Goal: Communication & Community: Answer question/provide support

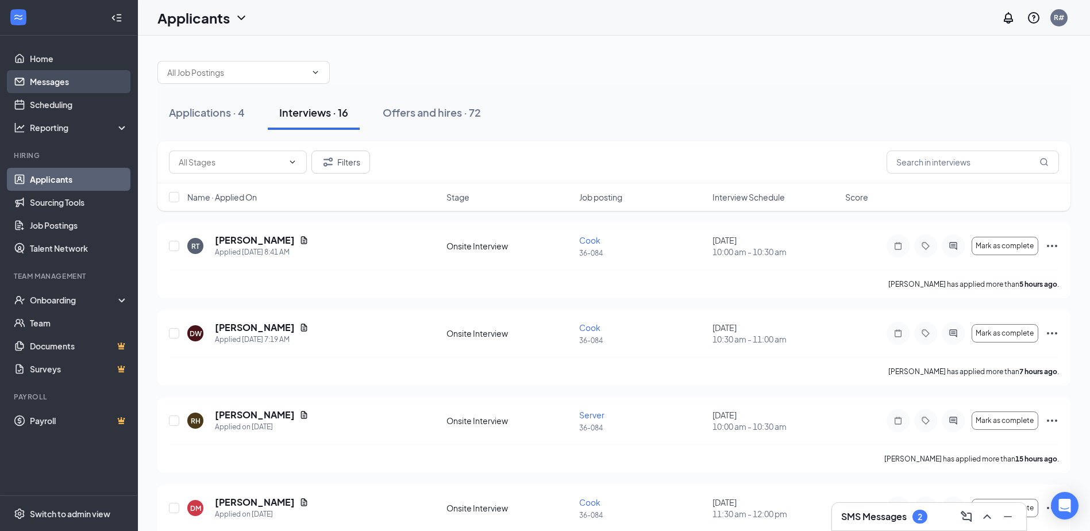
click at [113, 86] on link "Messages" at bounding box center [79, 81] width 98 height 23
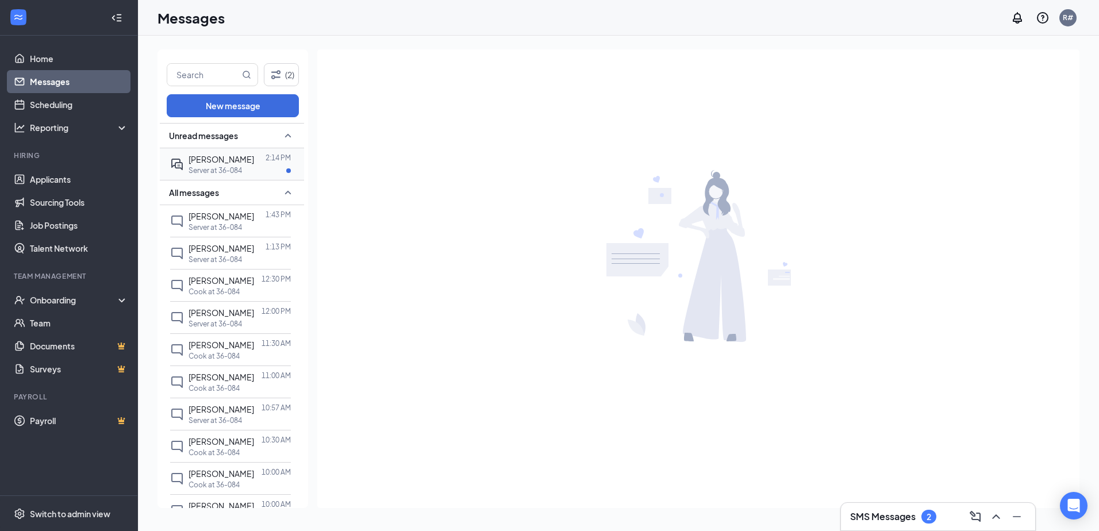
click at [209, 163] on span "[PERSON_NAME]" at bounding box center [221, 159] width 66 height 10
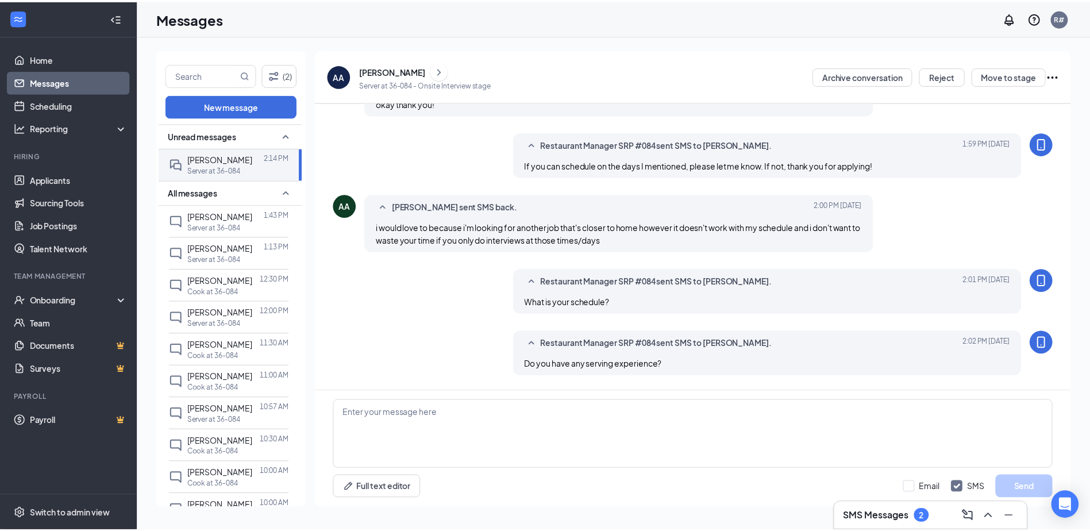
scroll to position [407, 0]
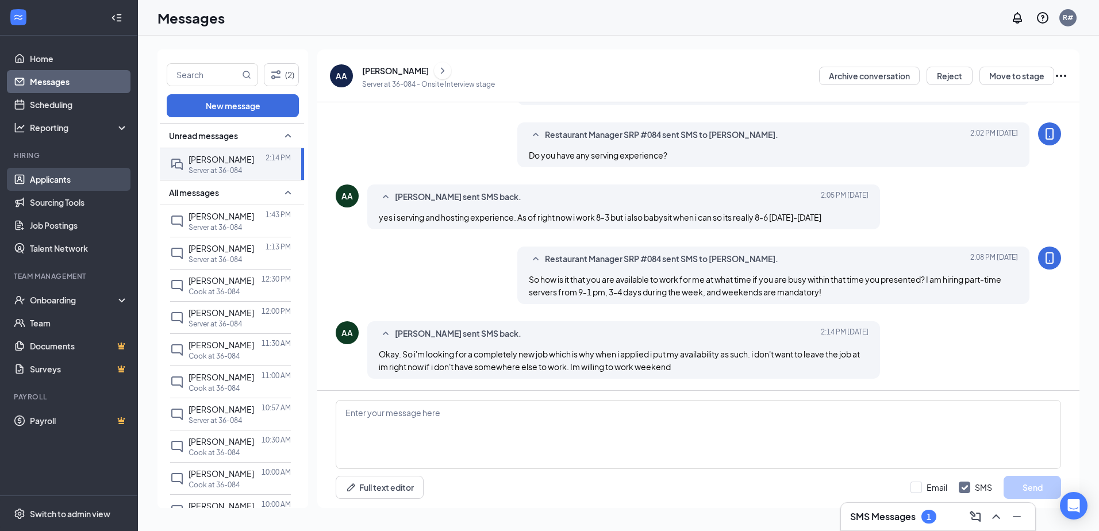
click at [43, 179] on link "Applicants" at bounding box center [79, 179] width 98 height 23
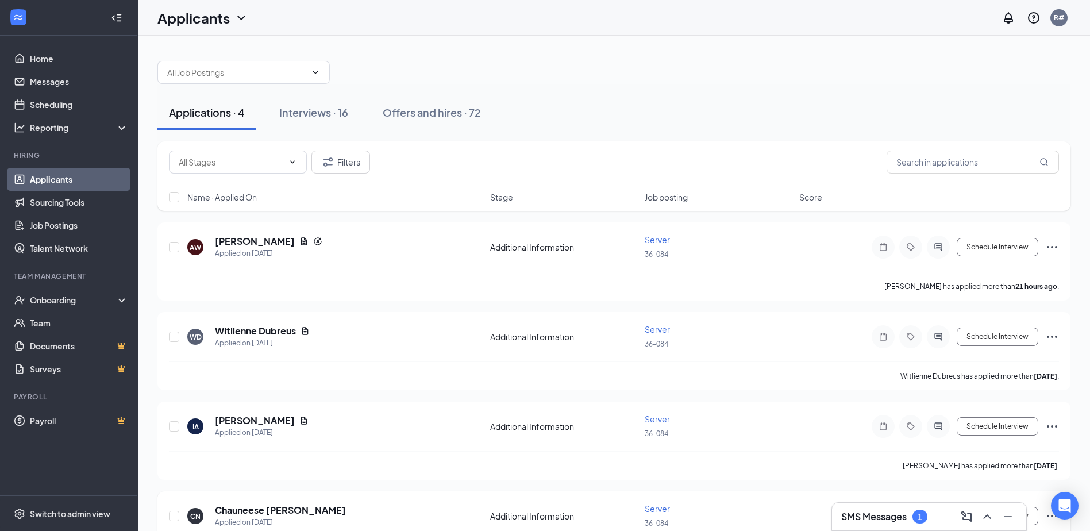
scroll to position [52, 0]
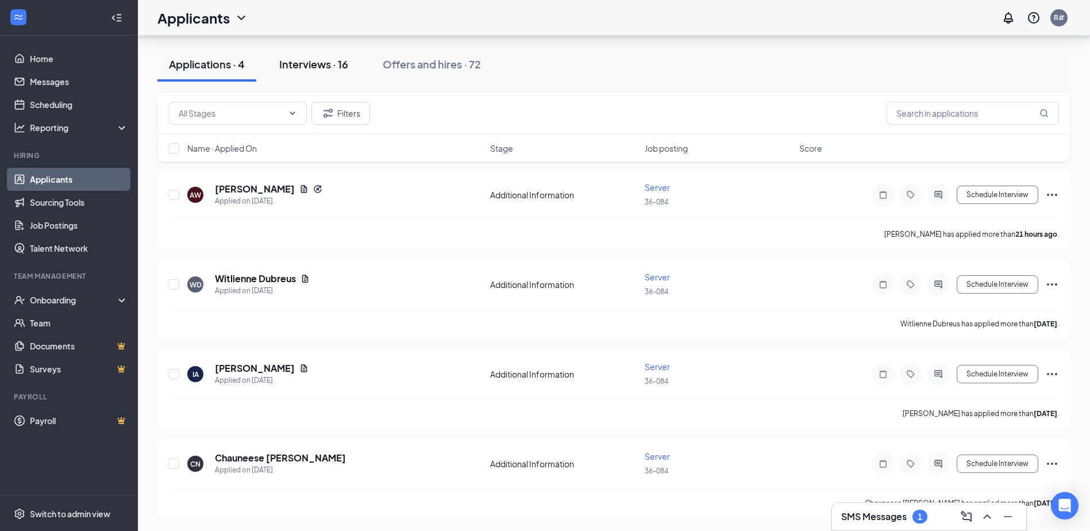
click at [322, 67] on div "Interviews · 16" at bounding box center [313, 64] width 69 height 14
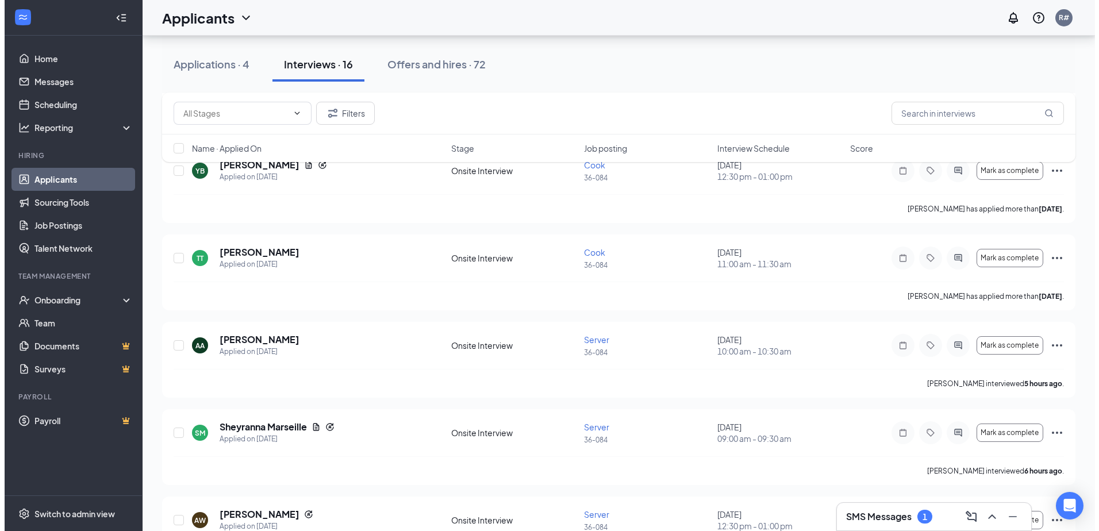
scroll to position [867, 0]
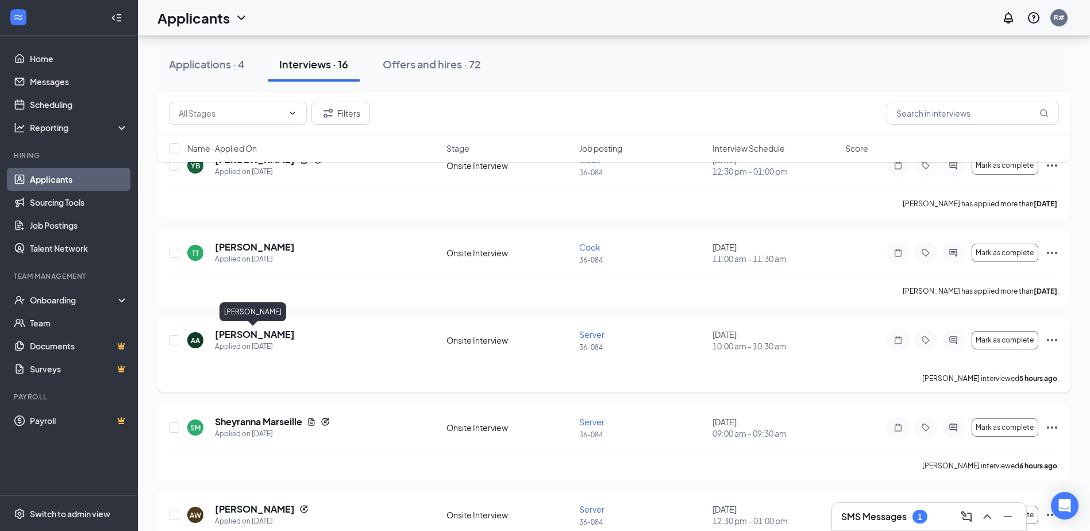
click at [269, 335] on h5 "[PERSON_NAME]" at bounding box center [255, 334] width 80 height 13
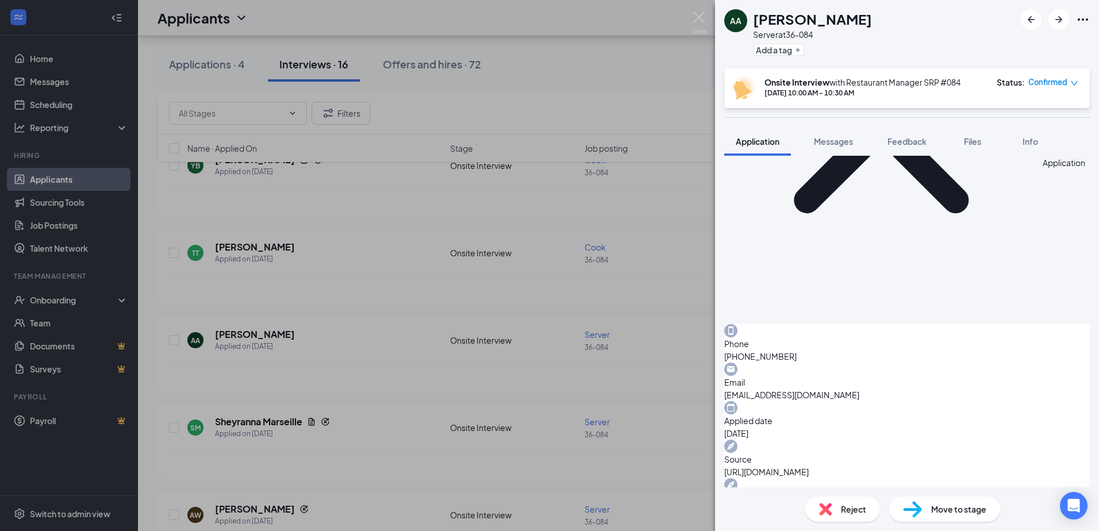
scroll to position [186, 0]
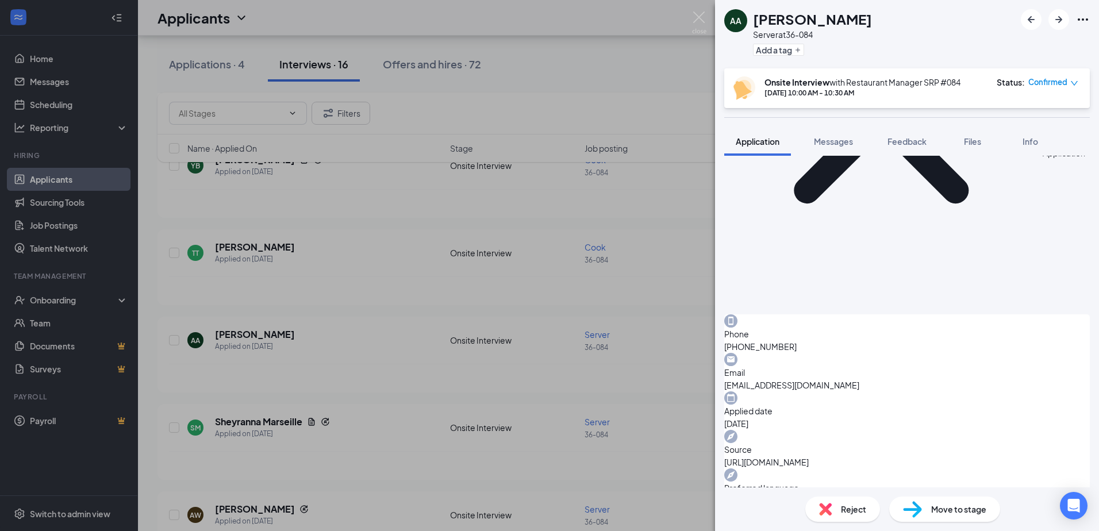
click at [976, 45] on div "AA [PERSON_NAME] Server at 36-084 Add a tag" at bounding box center [907, 34] width 384 height 68
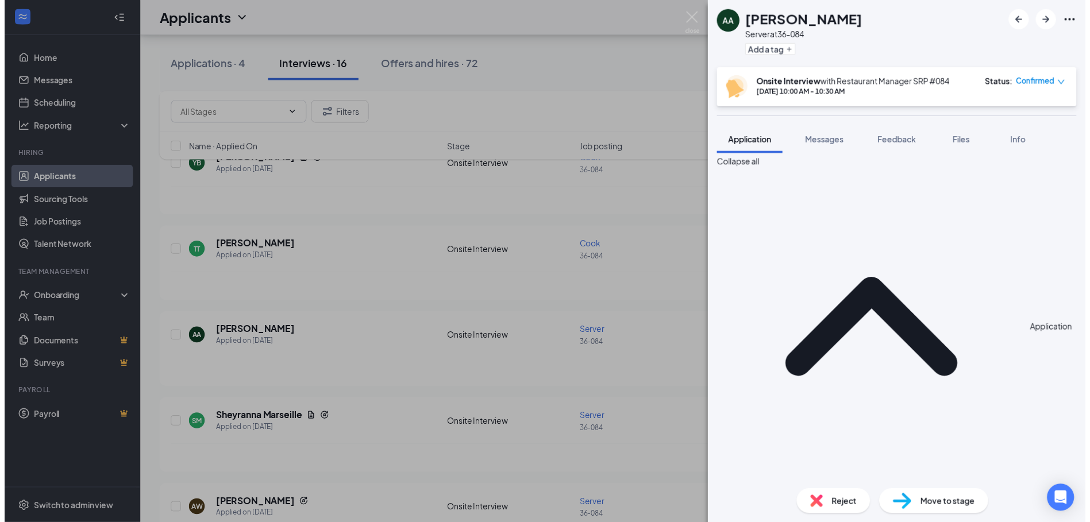
scroll to position [0, 0]
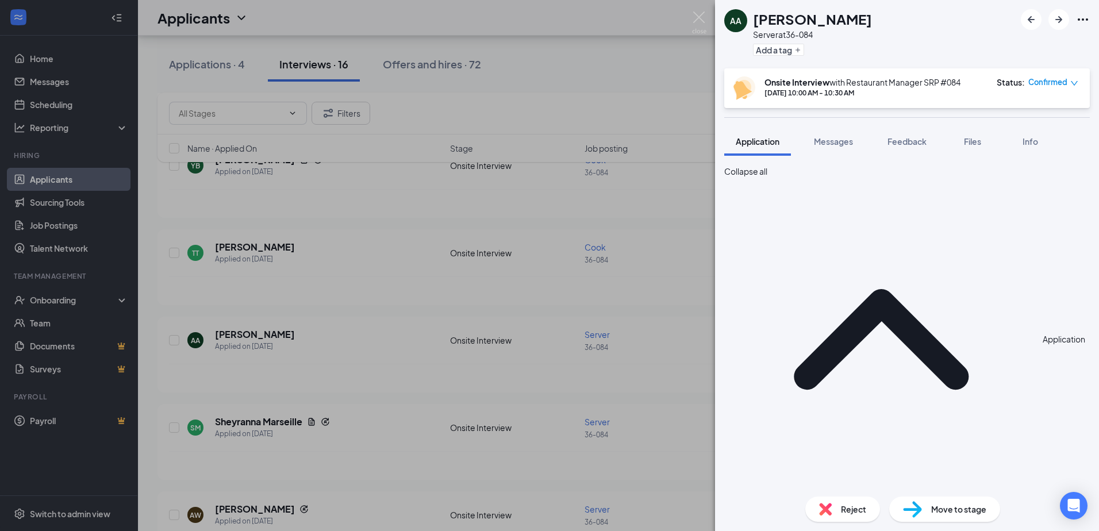
click at [618, 262] on div "AA [PERSON_NAME] Server at 36-084 Add a tag Onsite Interview with Restaurant Ma…" at bounding box center [549, 265] width 1099 height 531
click at [632, 240] on div "AA [PERSON_NAME] Server at 36-084 Add a tag Onsite Interview with Restaurant Ma…" at bounding box center [549, 265] width 1099 height 531
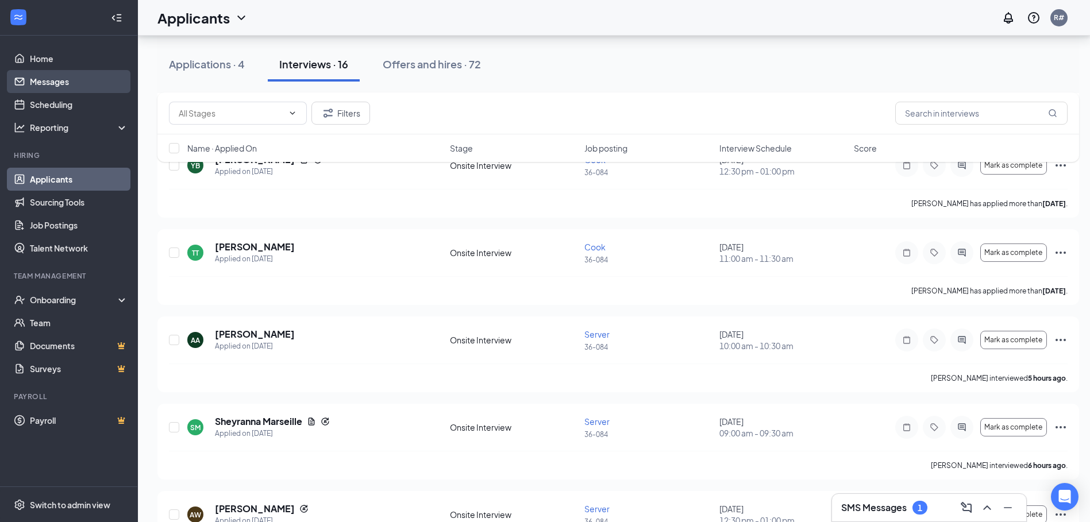
click at [70, 76] on link "Messages" at bounding box center [79, 81] width 98 height 23
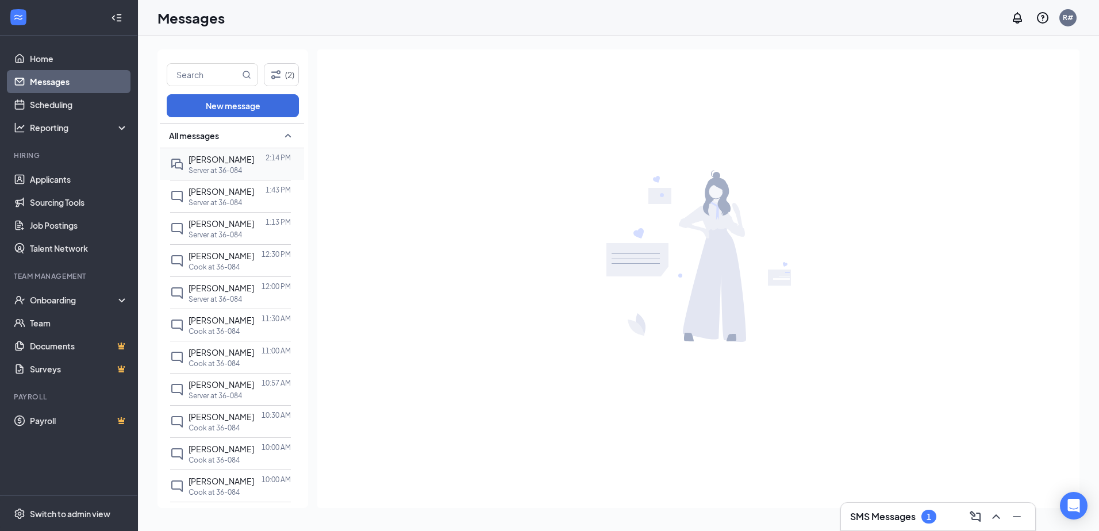
click at [251, 166] on div "Server at 36-084" at bounding box center [239, 170] width 102 height 10
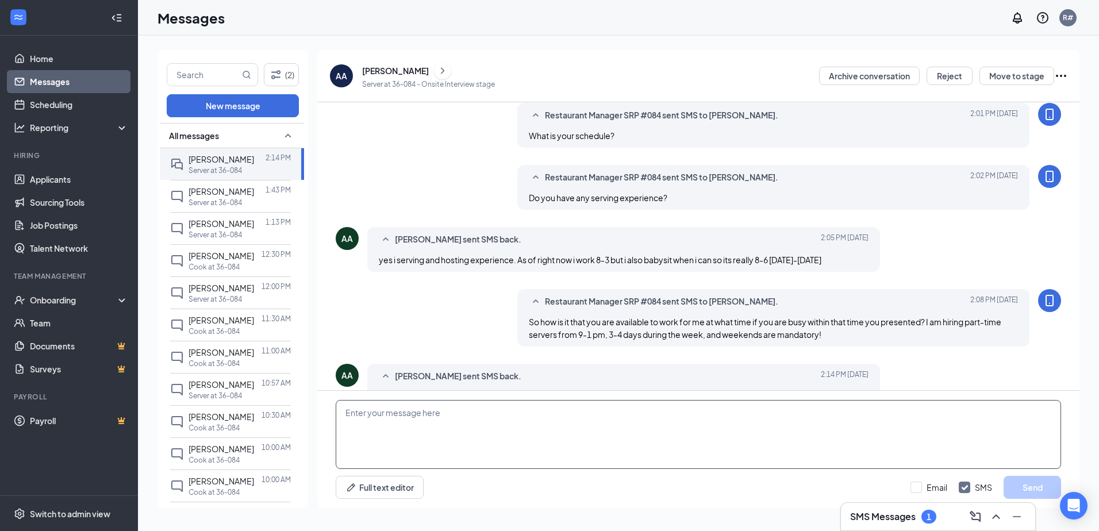
scroll to position [407, 0]
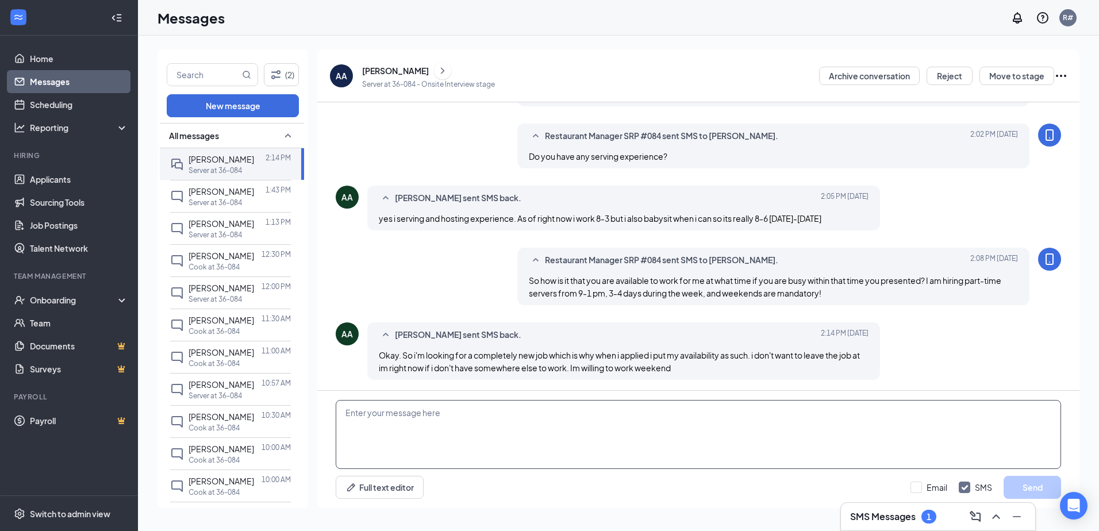
click at [506, 421] on textarea at bounding box center [698, 434] width 725 height 69
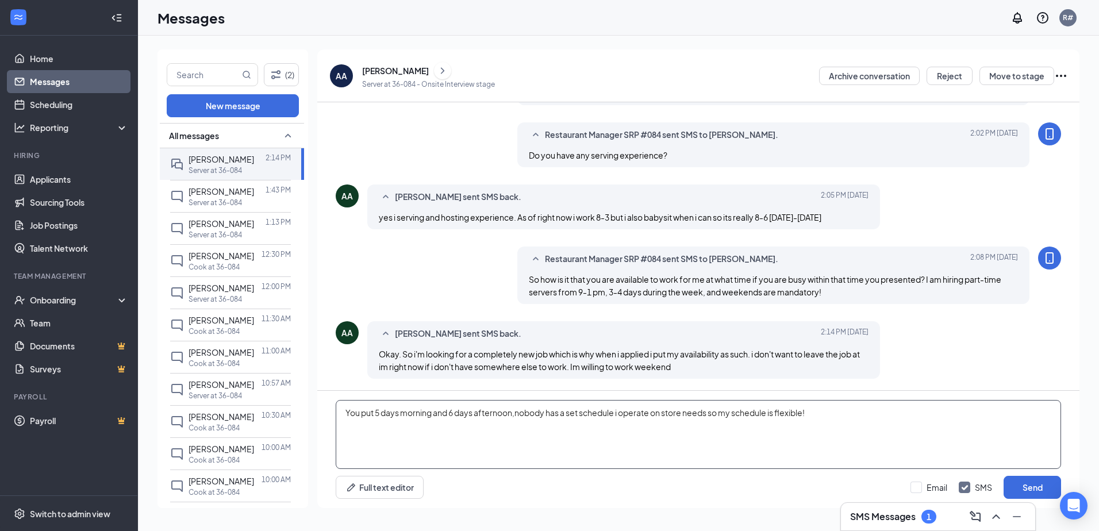
click at [502, 413] on textarea "You put 5 days morning and 6 days afternoon,nobody has a set schedule i operate…" at bounding box center [698, 434] width 725 height 69
click at [507, 416] on textarea "You put 5 days morning and 6 days afternoon,nobody has a set schedule i operate…" at bounding box center [698, 434] width 725 height 69
click at [523, 414] on textarea "You put 5 days morning and 6 days afternoon,nobody has a set schedule i operate…" at bounding box center [698, 434] width 725 height 69
click at [621, 414] on textarea "You put 5 days morning and 6 days afternoon, nobody has a set schedule i operat…" at bounding box center [698, 434] width 725 height 69
type textarea "You put 5 days morning and 6 days afternoon, nobody has a set schedule, I opera…"
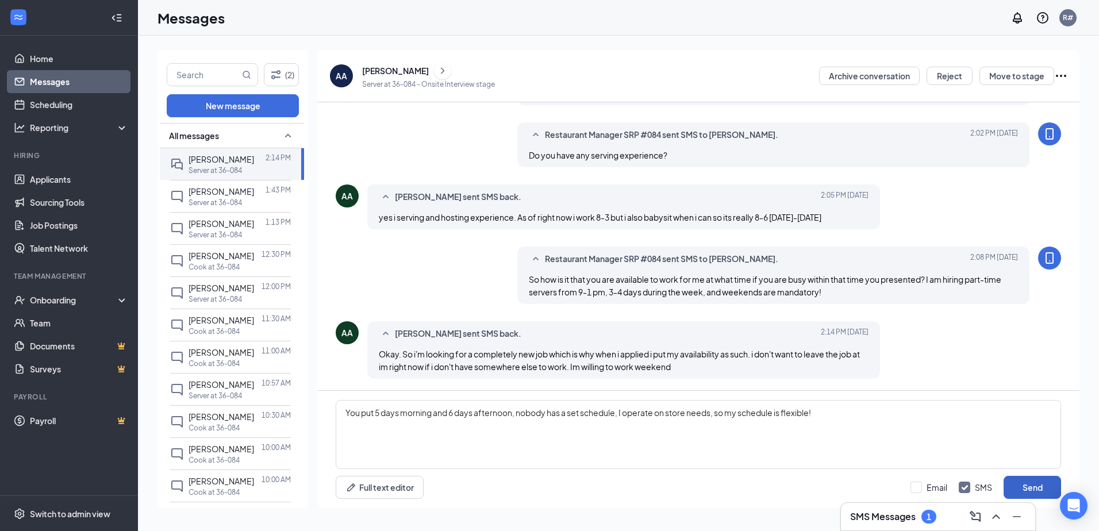
click at [1035, 493] on button "Send" at bounding box center [1031, 487] width 57 height 23
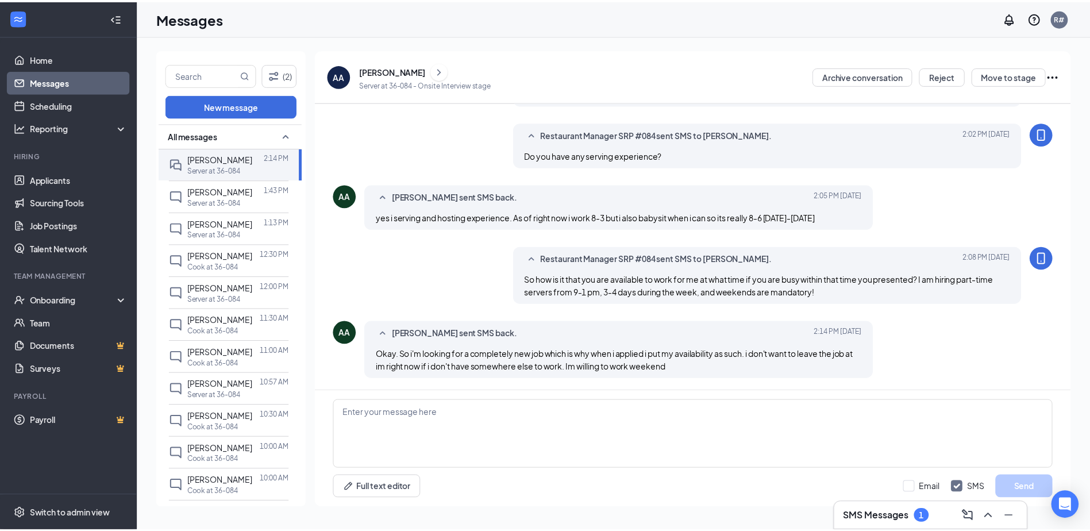
scroll to position [469, 0]
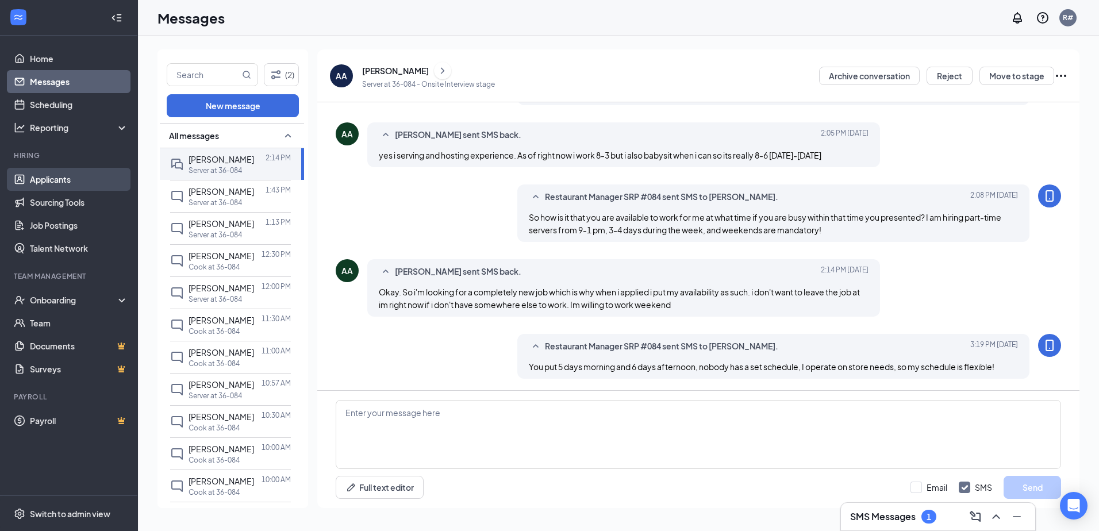
click at [74, 180] on link "Applicants" at bounding box center [79, 179] width 98 height 23
